Goal: Find specific page/section

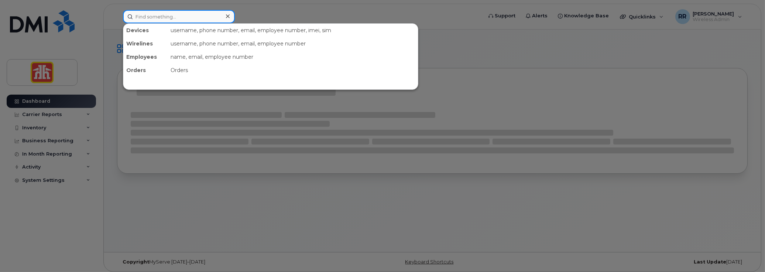
click at [152, 16] on input at bounding box center [179, 16] width 112 height 13
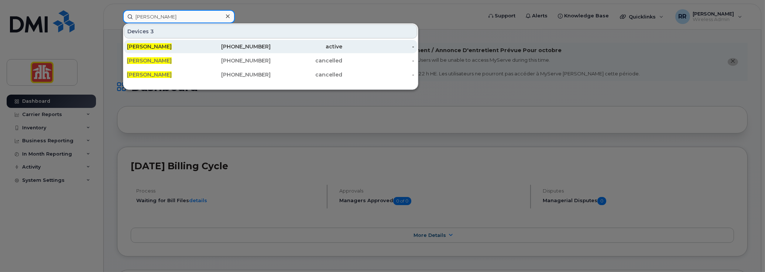
type input "[PERSON_NAME]"
click at [152, 44] on span "[PERSON_NAME]" at bounding box center [149, 46] width 45 height 7
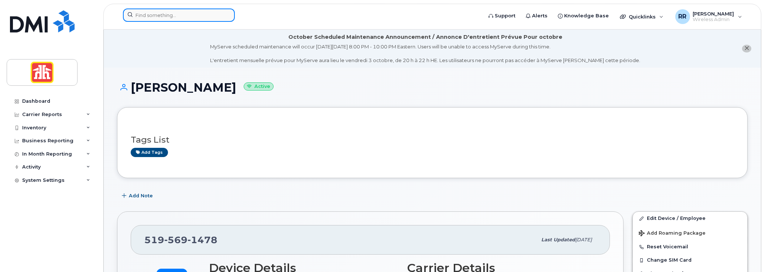
click at [138, 15] on input at bounding box center [179, 14] width 112 height 13
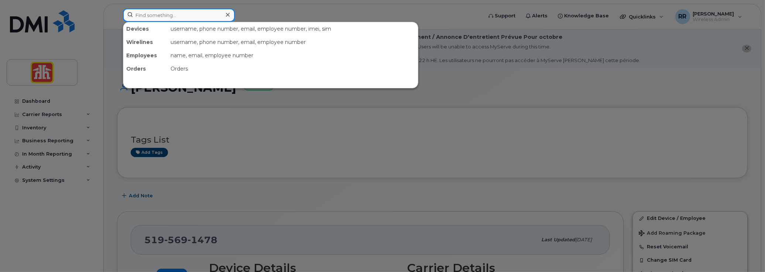
paste input "7803126018"
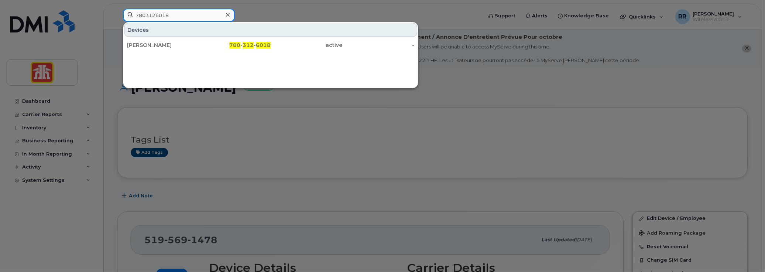
type input "7803126018"
